Goal: Information Seeking & Learning: Get advice/opinions

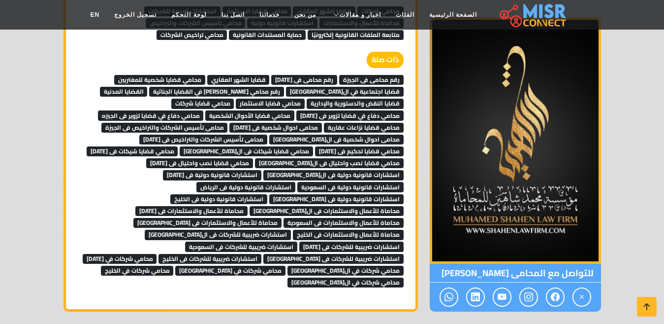
scroll to position [6178, 0]
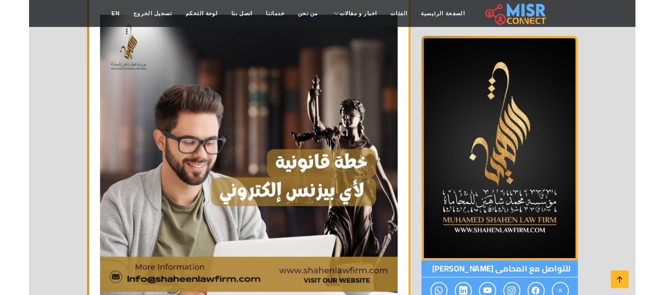
scroll to position [1921, 0]
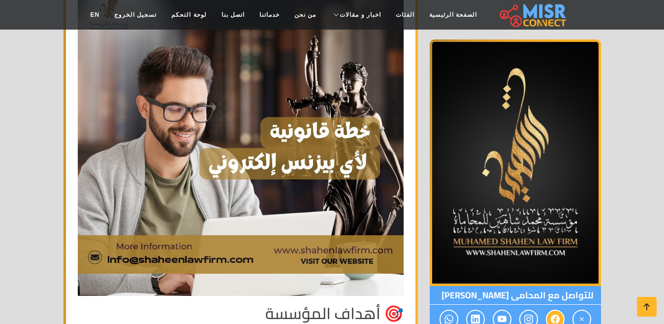
click at [553, 312] on icon at bounding box center [555, 319] width 9 height 16
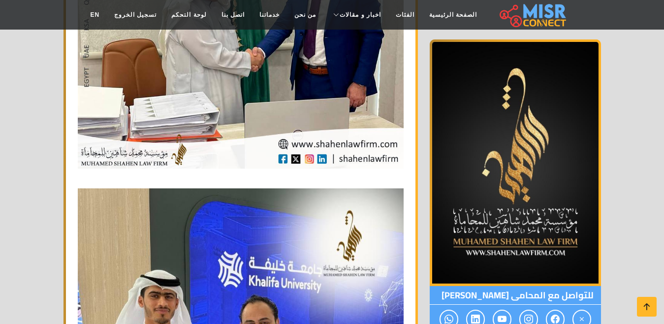
scroll to position [788, 0]
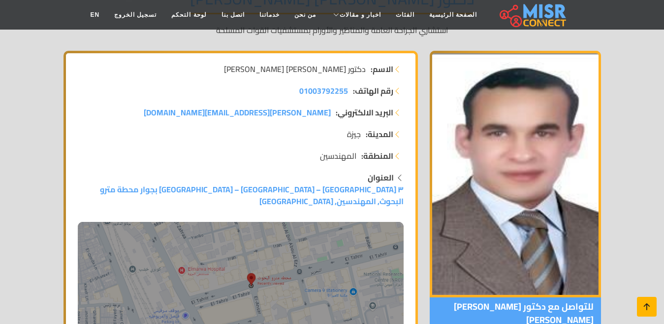
click at [645, 301] on icon at bounding box center [647, 306] width 14 height 14
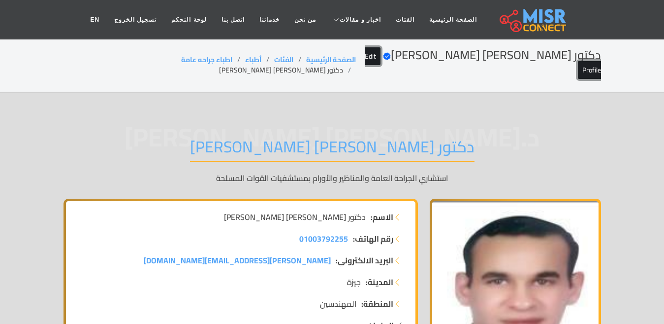
click at [419, 55] on link "Edit Profile" at bounding box center [483, 63] width 236 height 32
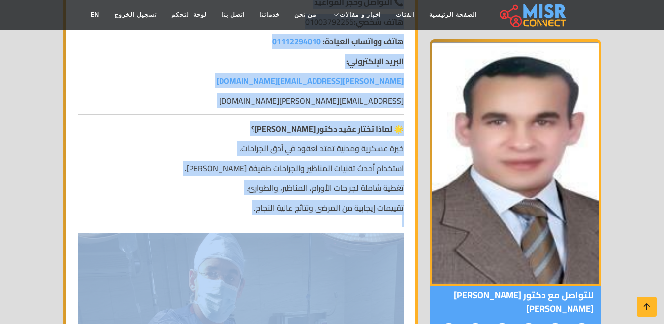
scroll to position [1674, 0]
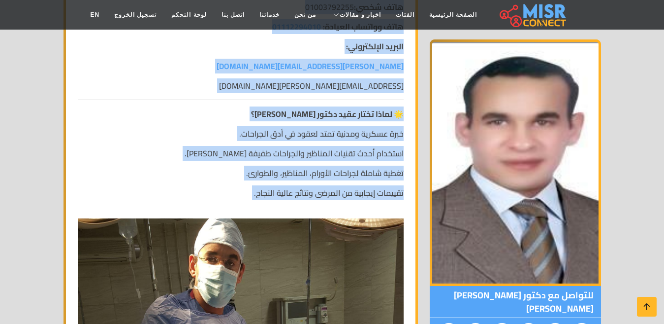
drag, startPoint x: 401, startPoint y: 95, endPoint x: 244, endPoint y: 107, distance: 157.5
copy div "👨‍⚕️ عقيد دكتور أحمد عبدالسلام عبد القادر إبراهيم – استشاري الجراحة العامة والم…"
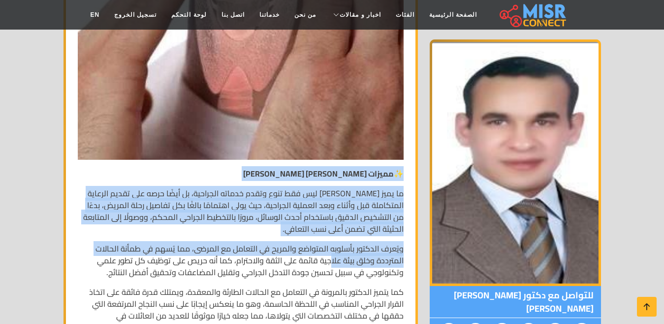
scroll to position [2856, 0]
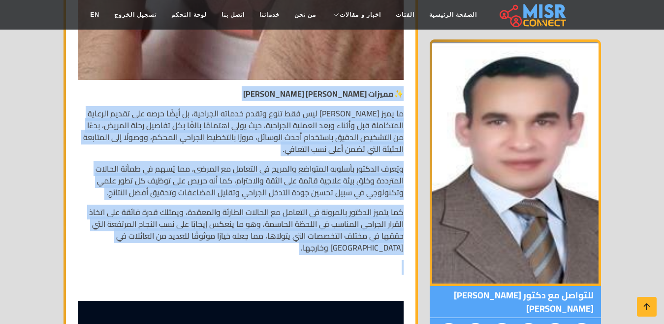
drag, startPoint x: 403, startPoint y: 94, endPoint x: 302, endPoint y: 166, distance: 124.6
copy div "✨ مميزات الدكتور أحمد عبد السلام عبد القادر إبراهيم ما يميز الدكتور أحمد عبد ال…"
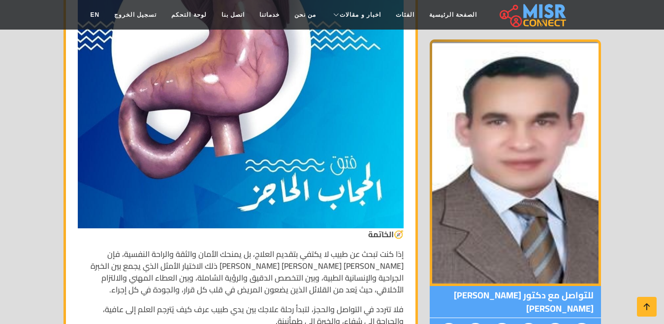
scroll to position [3841, 0]
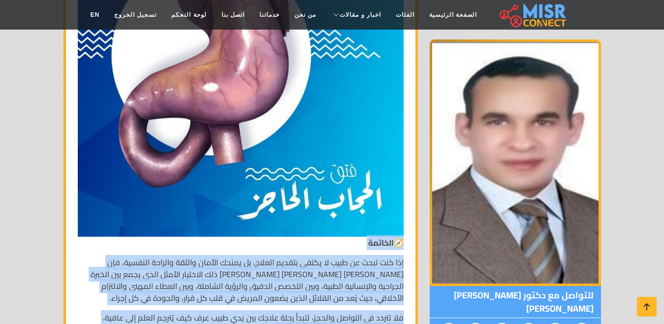
drag, startPoint x: 403, startPoint y: 146, endPoint x: 247, endPoint y: 238, distance: 181.2
copy div "🧭 الخاتمة إذا كنت تبحث عن طبيب لا يكتفي بتقديم العلاج، بل يمنحك الأمان والثقة و…"
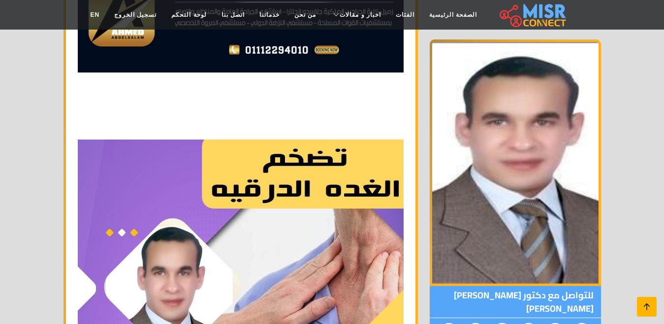
click at [641, 307] on icon at bounding box center [647, 306] width 14 height 14
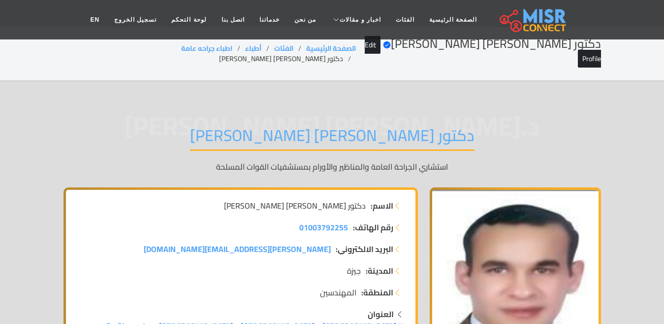
scroll to position [0, 0]
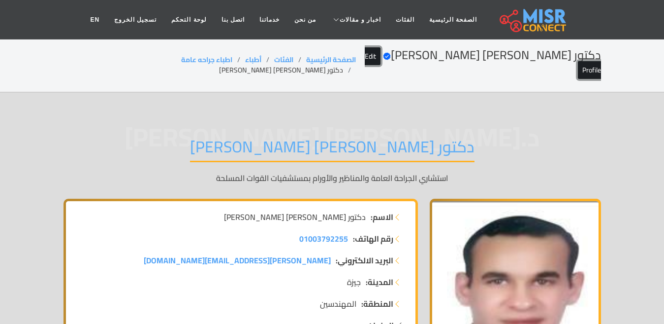
click at [420, 53] on link "Edit Profile" at bounding box center [483, 63] width 236 height 32
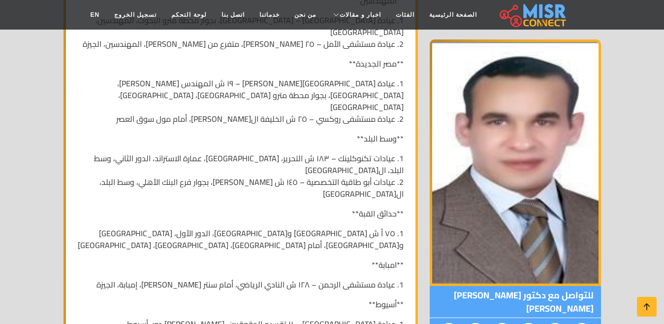
scroll to position [1477, 0]
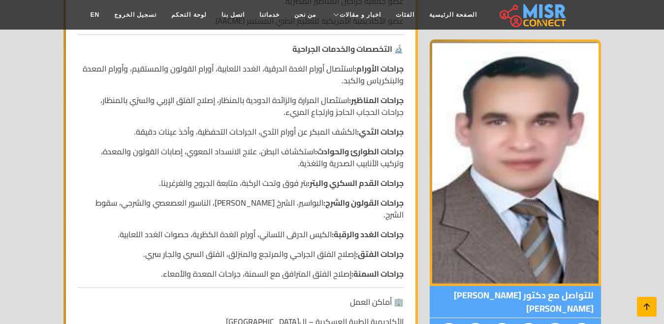
click at [649, 312] on icon at bounding box center [647, 306] width 14 height 14
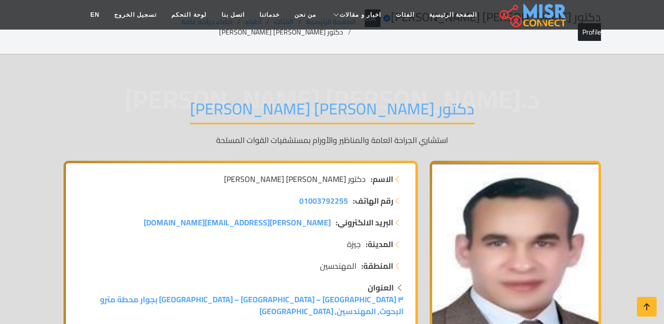
scroll to position [0, 0]
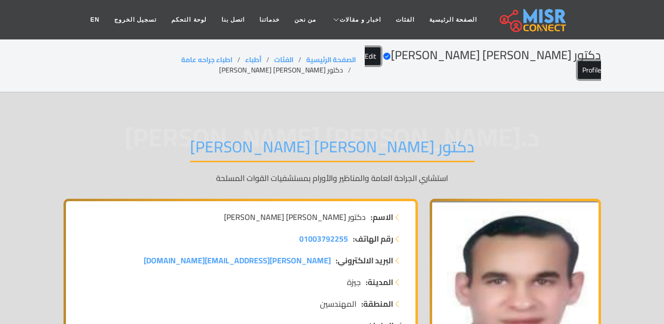
click at [414, 53] on link "Edit Profile" at bounding box center [483, 63] width 236 height 32
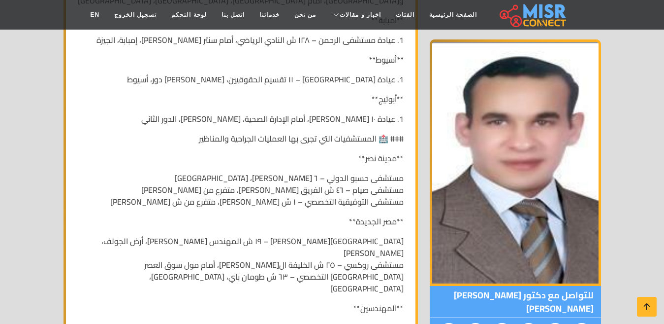
scroll to position [1724, 0]
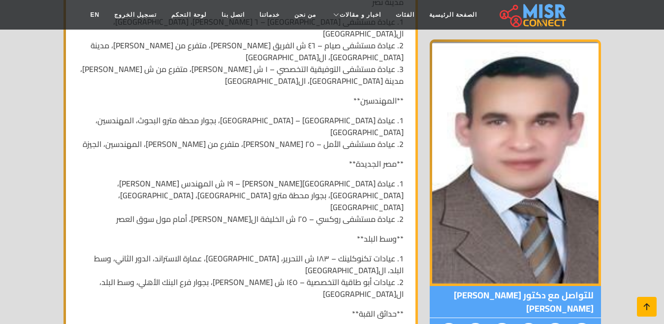
click at [653, 309] on icon at bounding box center [647, 306] width 14 height 14
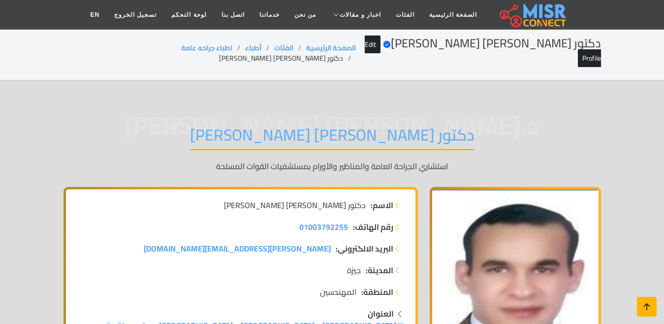
scroll to position [0, 0]
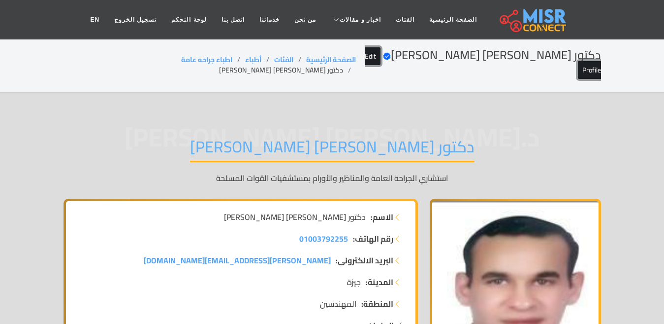
click at [412, 55] on link "Edit Profile" at bounding box center [483, 63] width 236 height 32
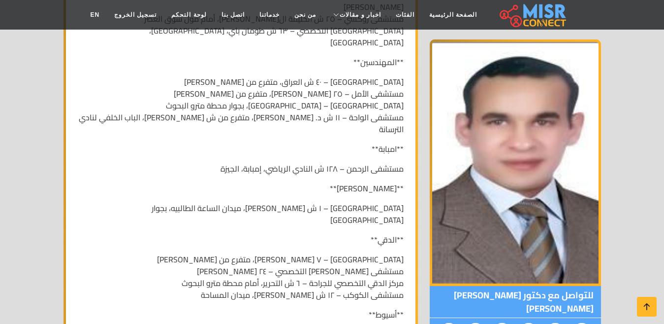
scroll to position [1950, 0]
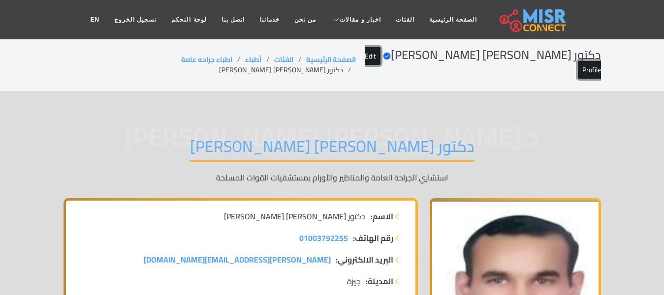
click at [417, 57] on link "Edit Profile" at bounding box center [483, 63] width 236 height 32
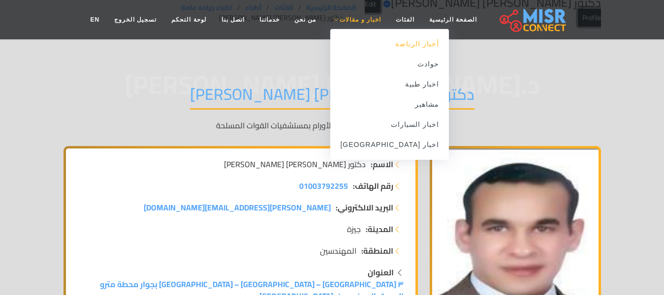
scroll to position [98, 0]
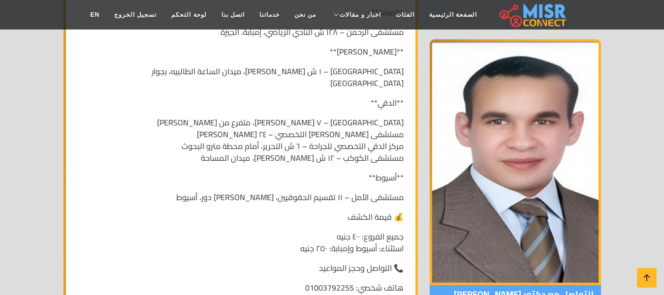
scroll to position [2104, 0]
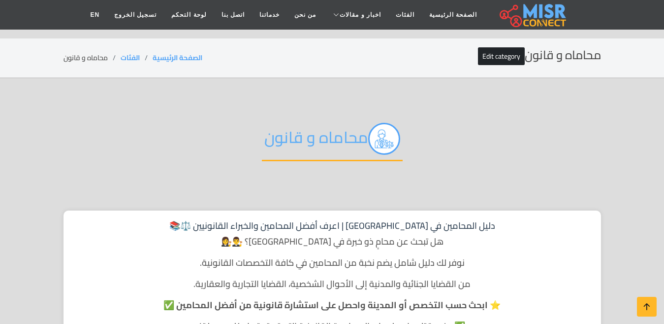
scroll to position [295, 0]
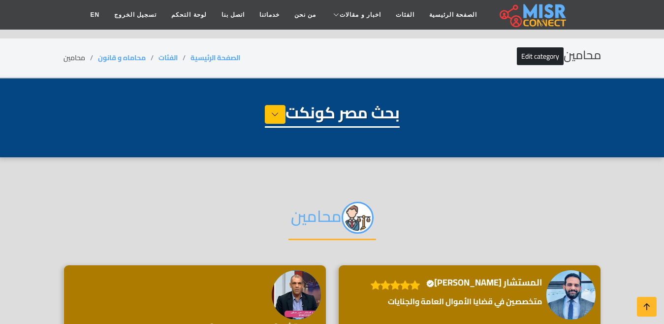
select select "**********"
select select "*******"
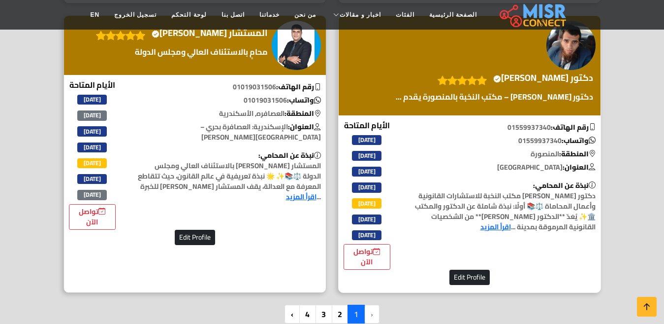
scroll to position [2659, 0]
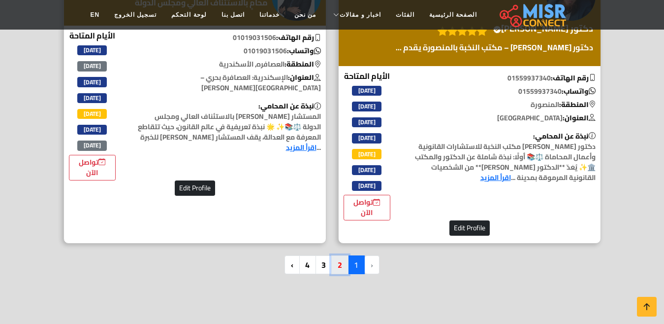
click at [337, 265] on link "2" at bounding box center [339, 264] width 17 height 19
click at [341, 261] on link "2" at bounding box center [339, 264] width 17 height 19
click at [336, 268] on link "2" at bounding box center [339, 264] width 17 height 19
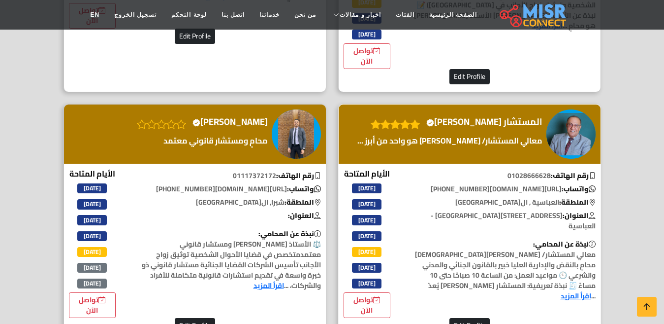
scroll to position [985, 0]
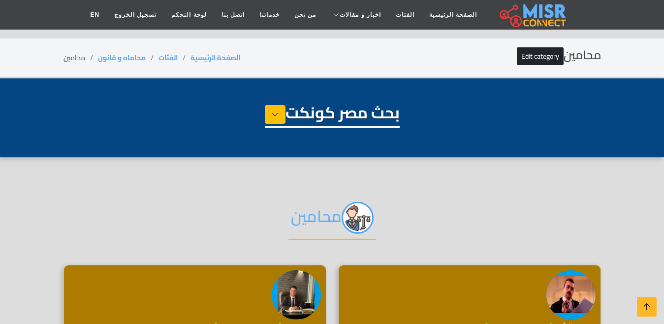
select select "**********"
select select "*******"
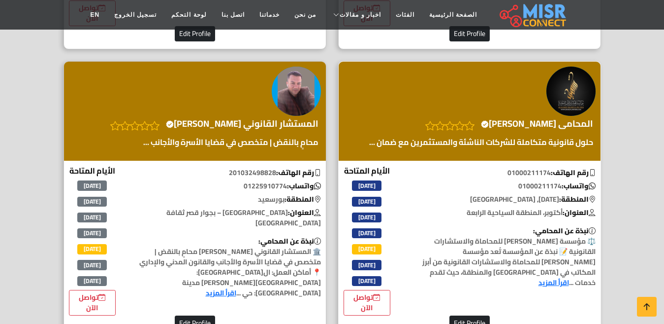
scroll to position [492, 0]
drag, startPoint x: 532, startPoint y: 114, endPoint x: 532, endPoint y: 124, distance: 9.8
click at [532, 124] on div "المحامى محمد شاهين Verified account" at bounding box center [470, 111] width 262 height 99
click at [531, 128] on h4 "المحامى محمد شاهين Verified account" at bounding box center [537, 123] width 112 height 11
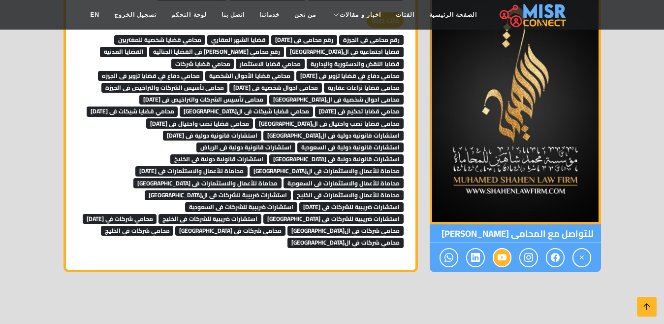
scroll to position [6205, 0]
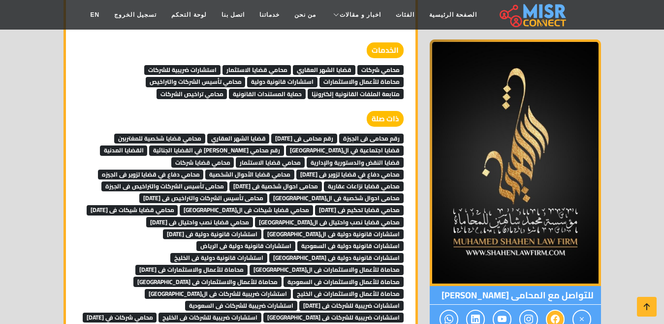
click at [554, 311] on icon at bounding box center [555, 319] width 9 height 16
click at [649, 299] on icon at bounding box center [647, 306] width 14 height 14
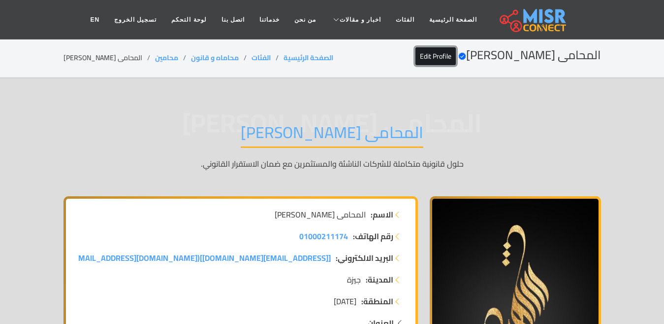
click at [453, 56] on link "Edit Profile" at bounding box center [436, 56] width 40 height 18
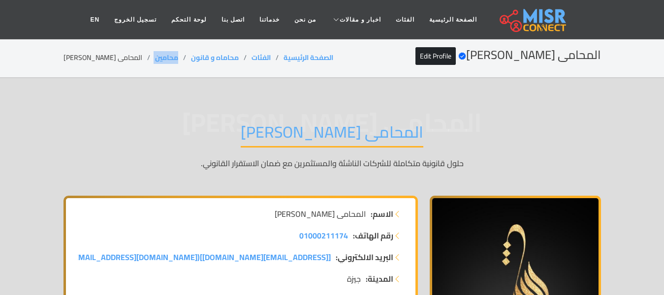
drag, startPoint x: 167, startPoint y: 55, endPoint x: 134, endPoint y: 55, distance: 33.0
click at [134, 55] on ol "الصفحة الرئيسية الفئات محاماه و قانون محامين المحامى محمد شاهين" at bounding box center [199, 58] width 270 height 10
copy ol "محامين"
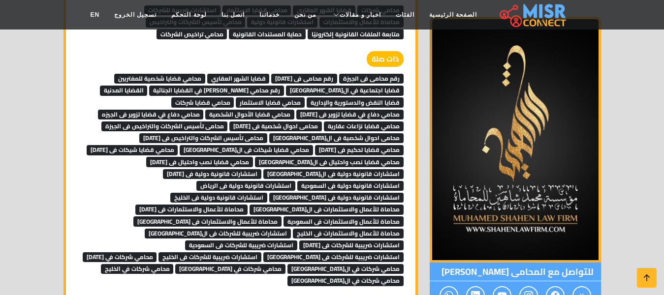
scroll to position [6363, 0]
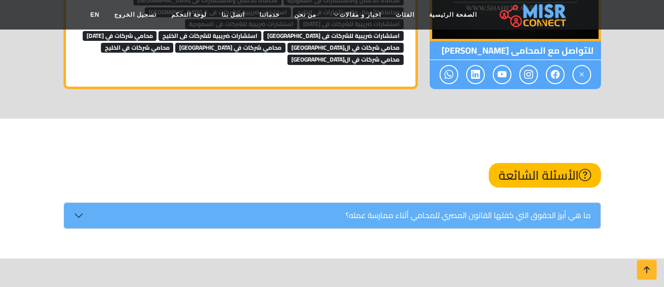
scroll to position [6730, 0]
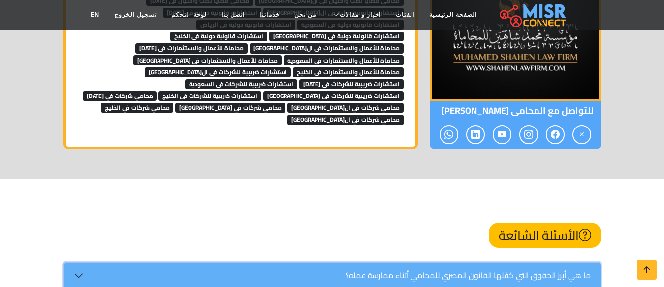
click at [76, 263] on button "ما هي أبرز الحقوق التي كفلها القانون المصري للمحامي أثناء ممارسة عمله؟" at bounding box center [332, 276] width 537 height 26
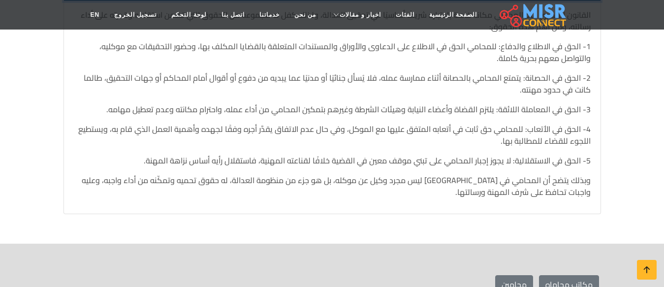
scroll to position [7026, 0]
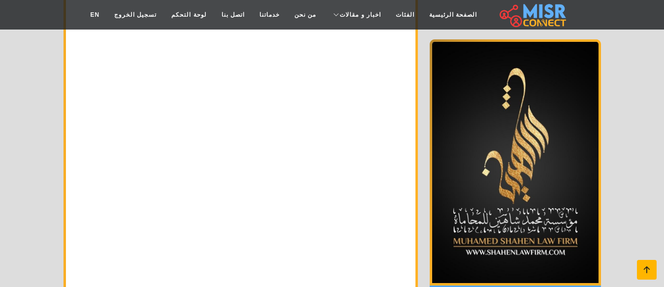
click at [645, 274] on icon at bounding box center [647, 270] width 14 height 14
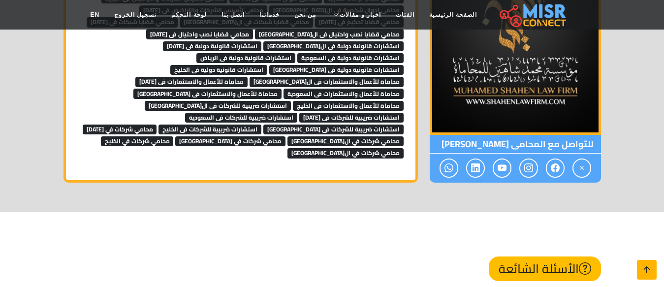
click at [645, 274] on icon at bounding box center [647, 270] width 14 height 14
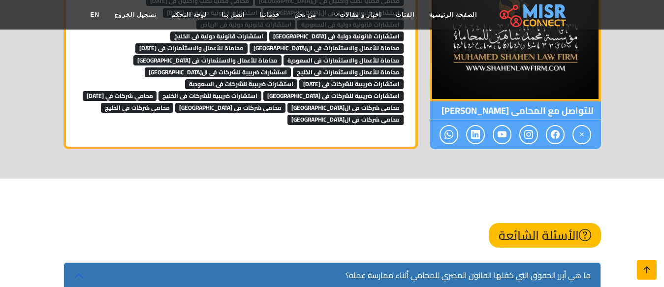
click at [645, 274] on icon at bounding box center [647, 270] width 14 height 14
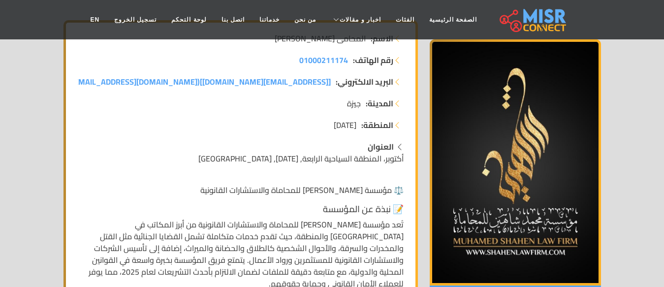
scroll to position [0, 0]
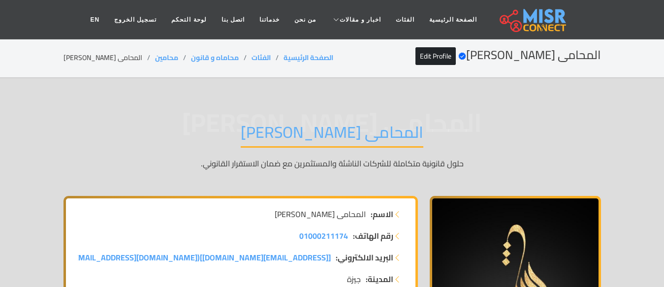
click at [364, 128] on h1 "المحامى [PERSON_NAME]" at bounding box center [332, 135] width 183 height 25
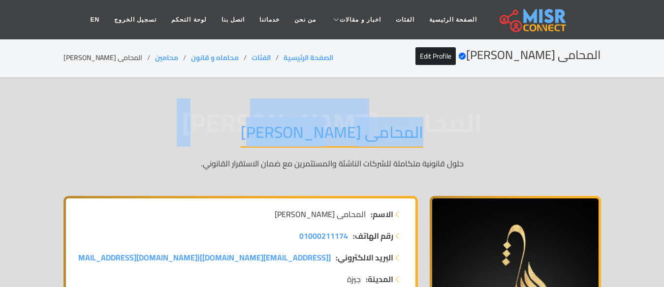
click at [364, 128] on h1 "المحامى [PERSON_NAME]" at bounding box center [332, 135] width 183 height 25
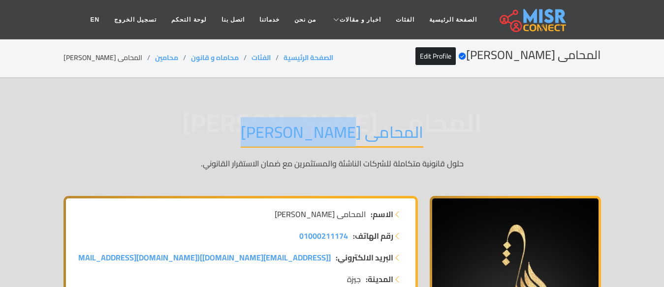
click at [364, 128] on h1 "المحامى [PERSON_NAME]" at bounding box center [332, 135] width 183 height 25
copy div "المحامى [PERSON_NAME]"
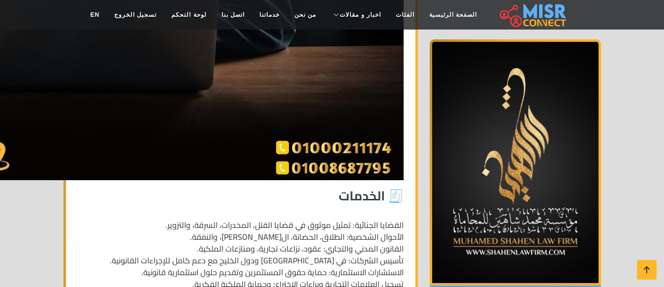
scroll to position [3038, 0]
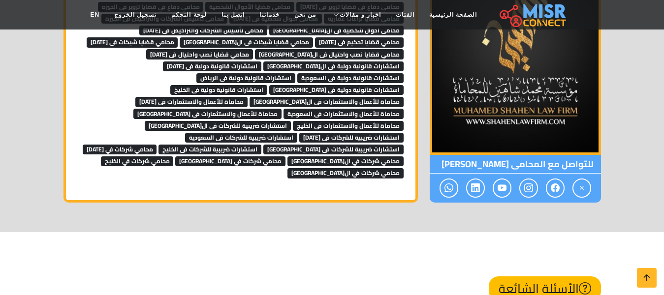
scroll to position [6535, 0]
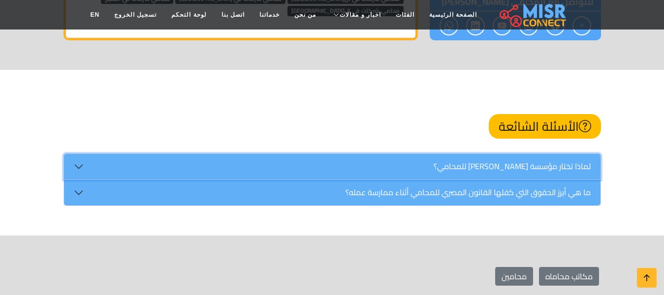
click at [480, 154] on button "لماذا تختار مؤسسة [PERSON_NAME] للمحامي؟" at bounding box center [332, 167] width 537 height 26
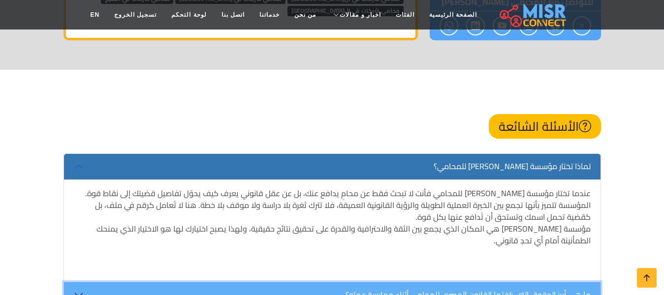
click at [547, 283] on button "ما هي أبرز الحقوق التي كفلها القانون المصري للمحامي أثناء ممارسة عمله؟" at bounding box center [332, 296] width 537 height 26
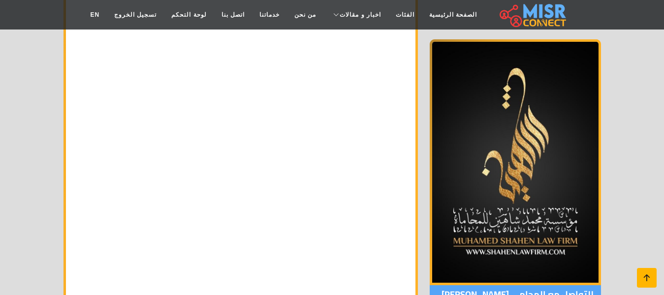
click at [655, 281] on link at bounding box center [647, 278] width 20 height 20
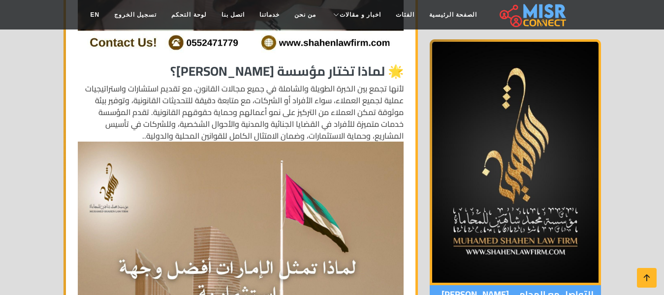
scroll to position [3732, 0]
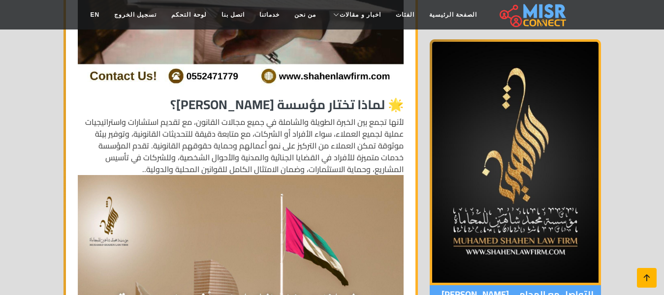
click at [650, 274] on icon at bounding box center [647, 278] width 14 height 14
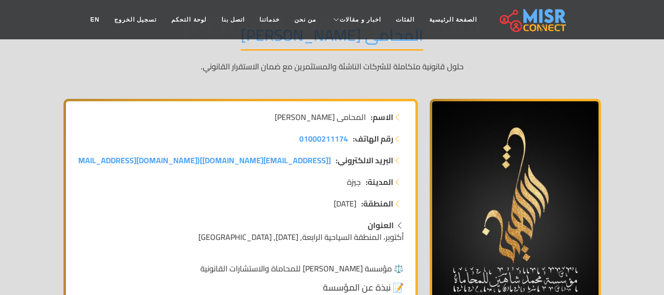
scroll to position [0, 0]
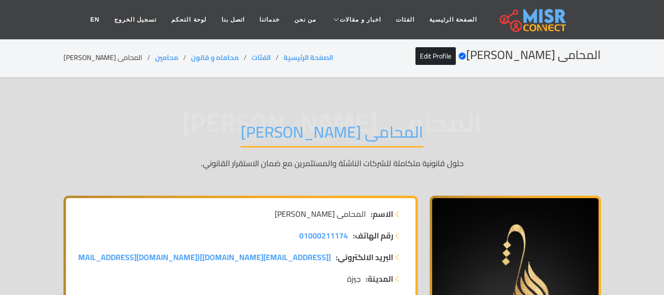
click at [81, 56] on li "المحامى [PERSON_NAME]" at bounding box center [110, 58] width 92 height 10
copy main "المحامى [PERSON_NAME]"
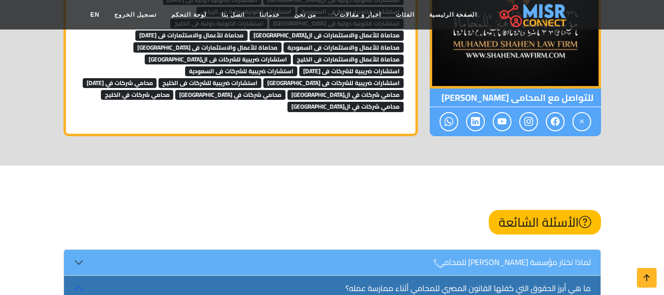
scroll to position [6426, 0]
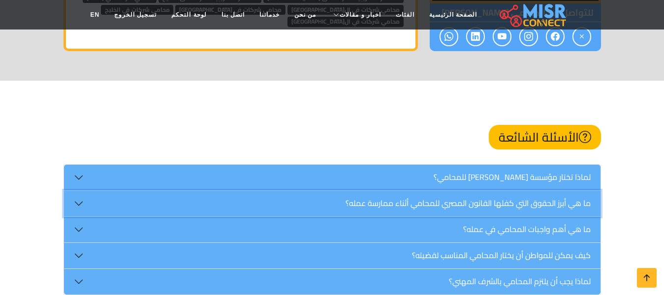
click at [571, 191] on button "ما هي أبرز الحقوق التي كفلها القانون المصري للمحامي أثناء ممارسة عمله؟" at bounding box center [332, 204] width 537 height 26
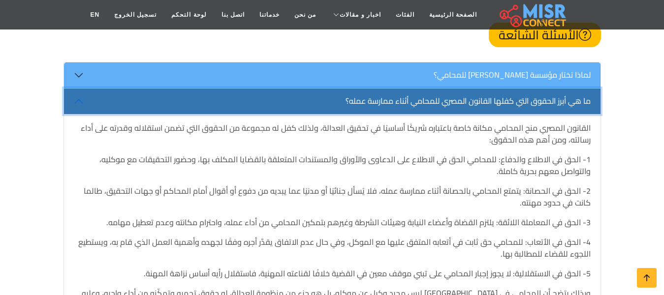
scroll to position [6721, 0]
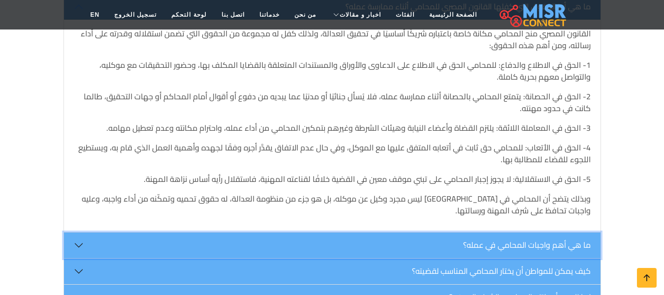
click at [564, 233] on button "ما هي أهم واجبات المحامي في عمله؟" at bounding box center [332, 246] width 537 height 26
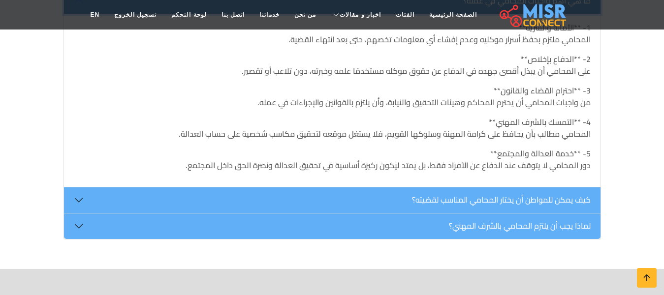
scroll to position [6770, 0]
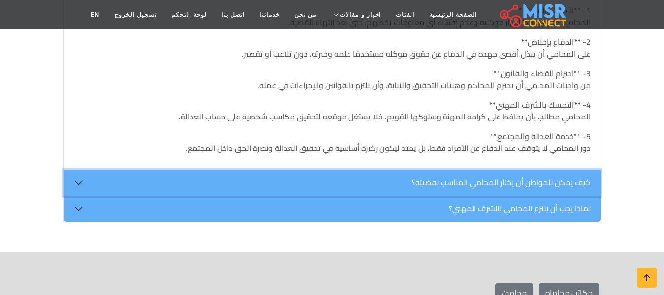
click at [564, 170] on button "كيف يمكن للمواطن أن يختار المحامي المناسب لقضيته؟" at bounding box center [332, 183] width 537 height 26
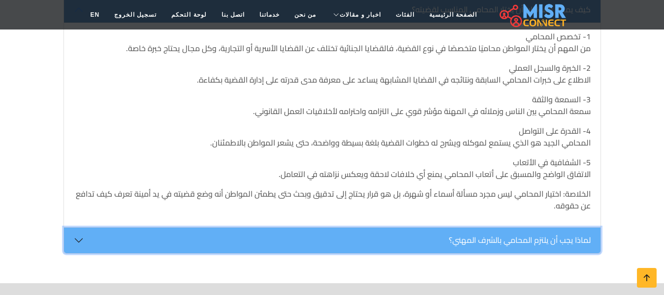
click at [548, 228] on button "لماذا يجب أن يلتزم المحامي بالشرف المهني؟" at bounding box center [332, 241] width 537 height 26
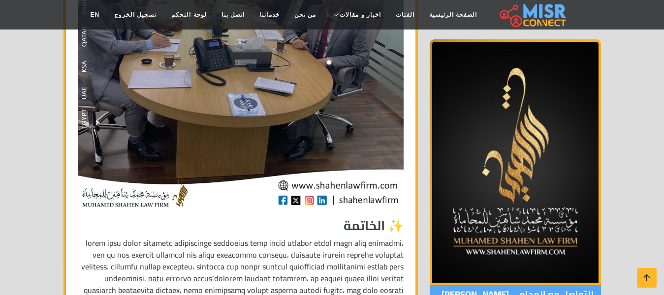
scroll to position [5194, 0]
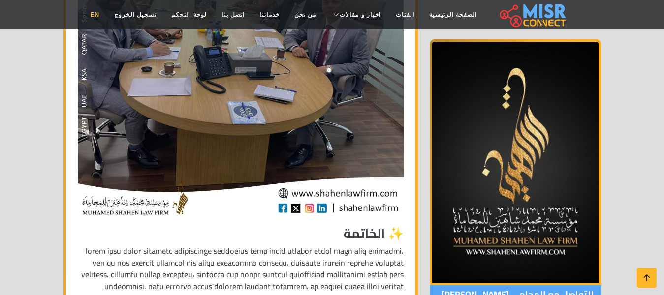
click at [107, 14] on link "EN" at bounding box center [95, 14] width 24 height 19
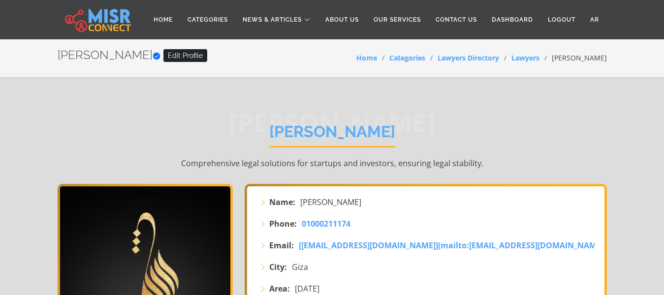
scroll to position [1827, 0]
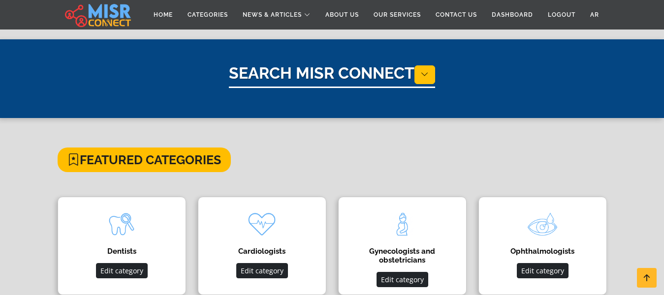
scroll to position [197, 0]
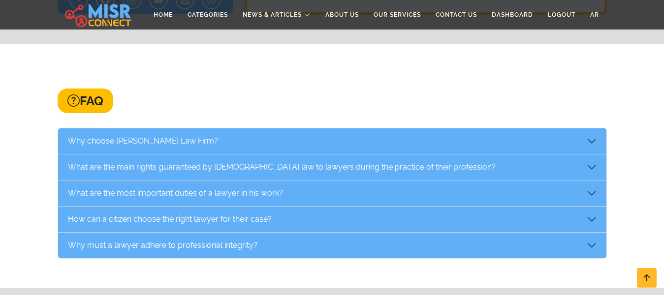
scroll to position [6761, 0]
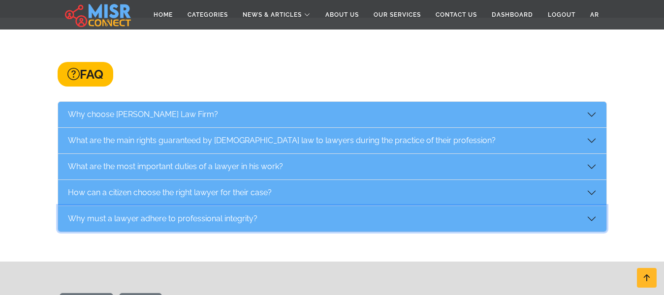
click at [272, 206] on button "Why must a lawyer adhere to professional integrity?" at bounding box center [332, 219] width 549 height 26
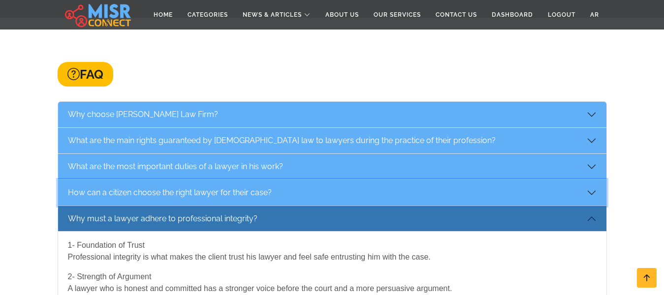
click at [266, 180] on button "How can a citizen choose the right lawyer for their case?" at bounding box center [332, 193] width 549 height 26
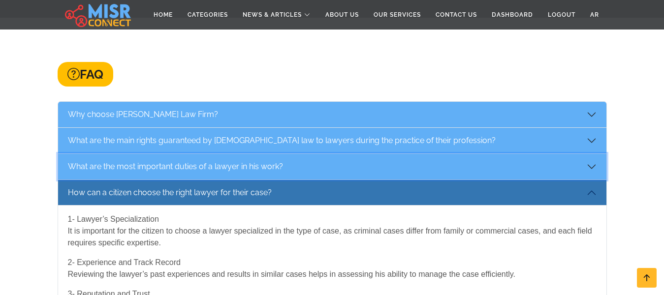
click at [261, 154] on button "What are the most important duties of a lawyer in his work?" at bounding box center [332, 167] width 549 height 26
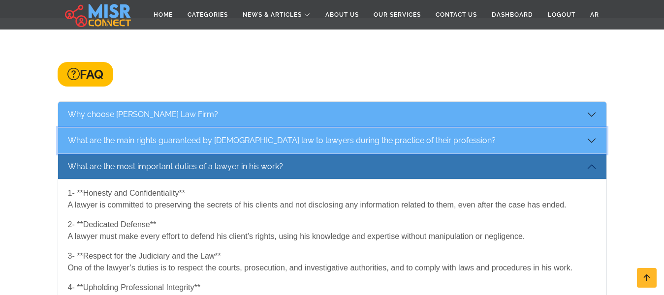
click at [260, 128] on button "What are the main rights guaranteed by Egyptian law to lawyers during the pract…" at bounding box center [332, 141] width 549 height 26
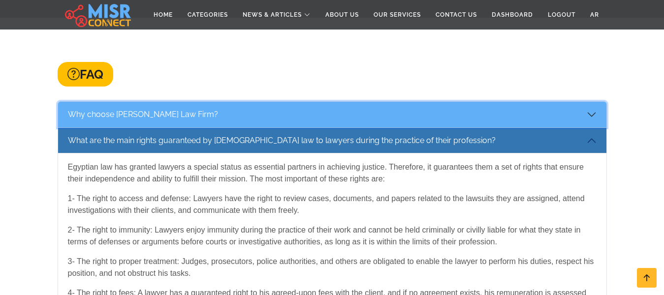
click at [234, 102] on button "Why choose Mohamed Shaheen Law Firm?" at bounding box center [332, 115] width 549 height 26
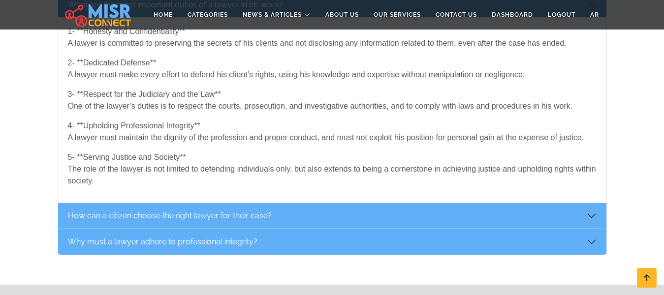
scroll to position [6909, 0]
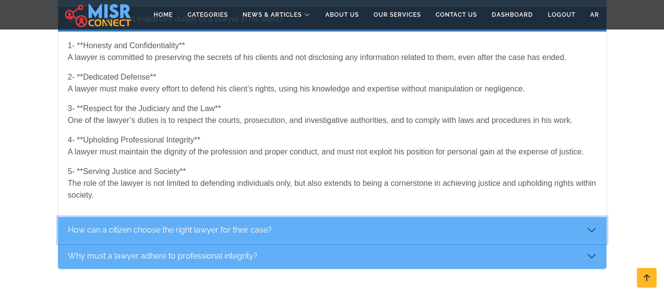
click at [213, 218] on button "How can a citizen choose the right lawyer for their case?" at bounding box center [332, 231] width 549 height 26
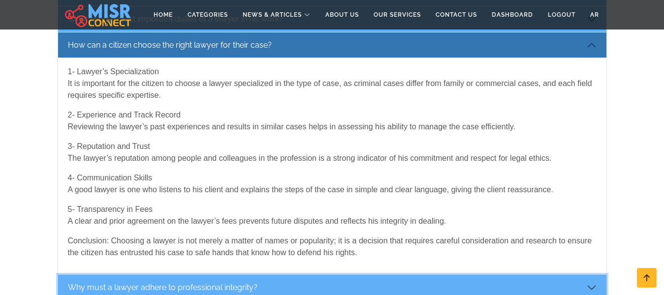
click at [211, 275] on button "Why must a lawyer adhere to professional integrity?" at bounding box center [332, 288] width 549 height 26
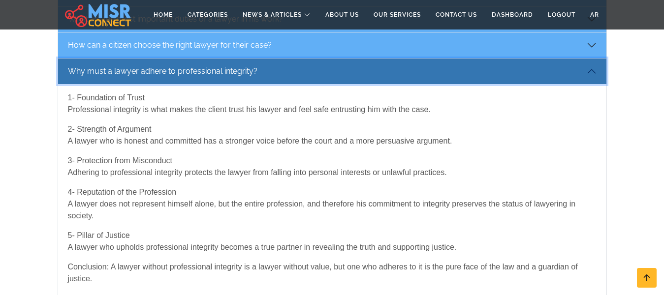
scroll to position [6908, 0]
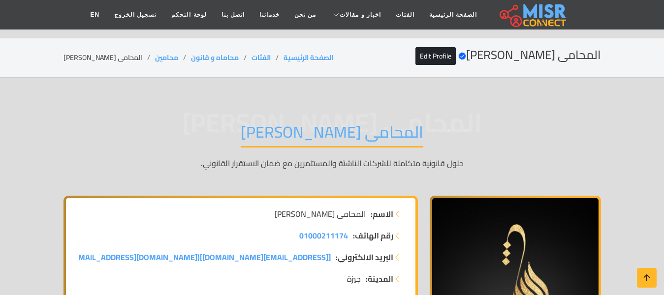
scroll to position [5489, 0]
